Goal: Obtain resource: Obtain resource

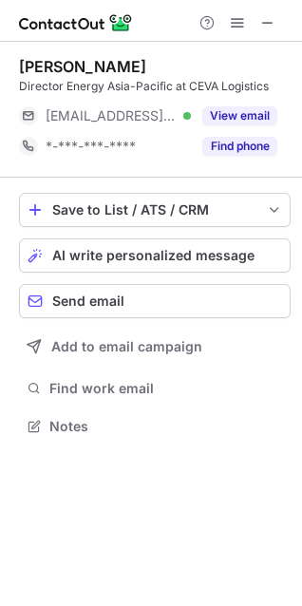
scroll to position [413, 302]
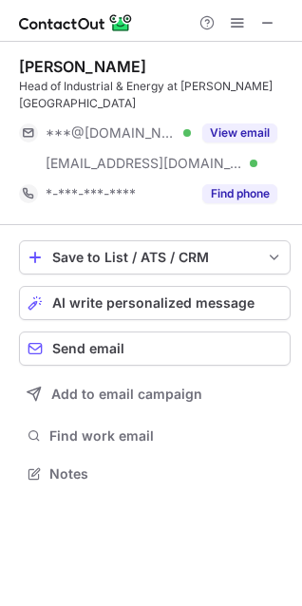
scroll to position [461, 302]
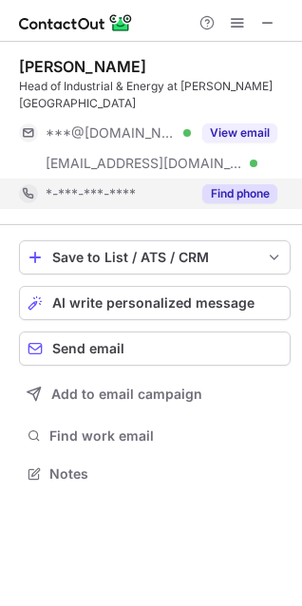
click at [250, 202] on button "Find phone" at bounding box center [239, 193] width 75 height 19
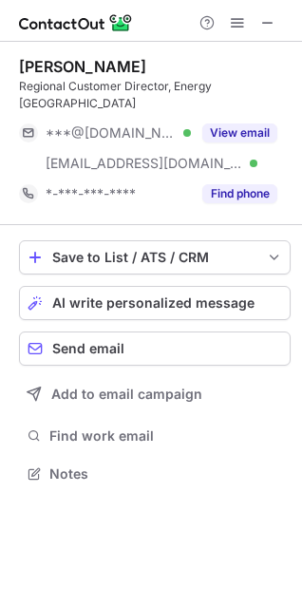
scroll to position [444, 302]
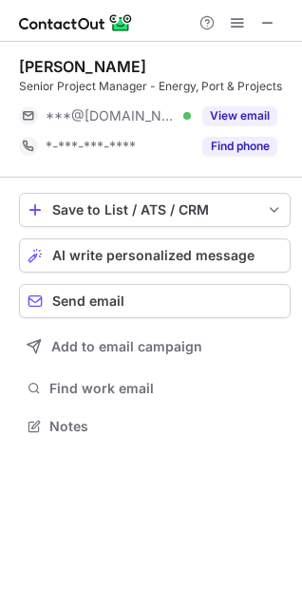
scroll to position [413, 302]
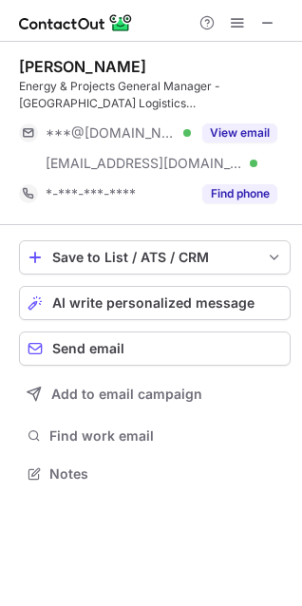
scroll to position [461, 302]
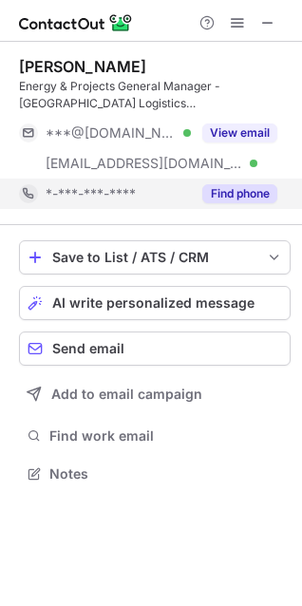
click at [244, 194] on button "Find phone" at bounding box center [239, 193] width 75 height 19
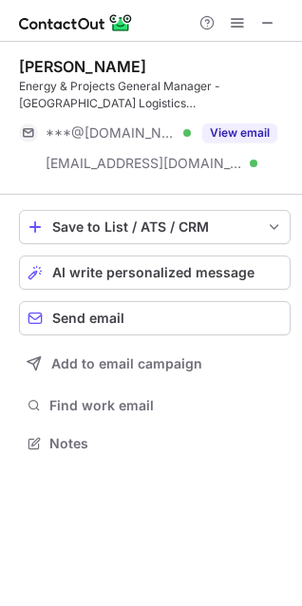
scroll to position [430, 302]
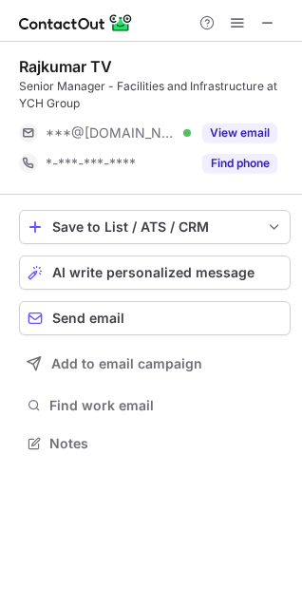
scroll to position [430, 302]
